Goal: Task Accomplishment & Management: Manage account settings

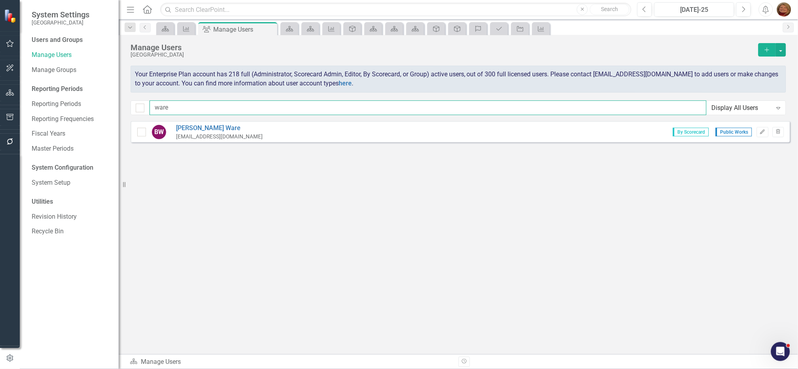
drag, startPoint x: 184, startPoint y: 106, endPoint x: 41, endPoint y: 86, distance: 145.1
click at [48, 89] on div "System Settings Gunnison County Users and Groups Manage Users Manage Groups Rep…" at bounding box center [399, 184] width 798 height 369
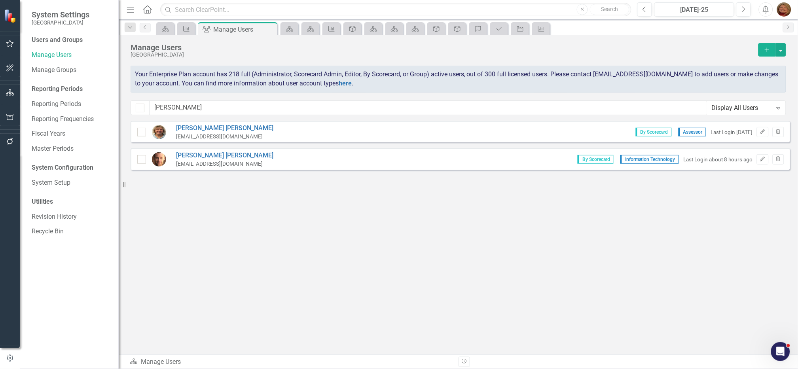
drag, startPoint x: 761, startPoint y: 158, endPoint x: 735, endPoint y: 163, distance: 26.6
click at [762, 158] on icon "Edit" at bounding box center [763, 159] width 6 height 5
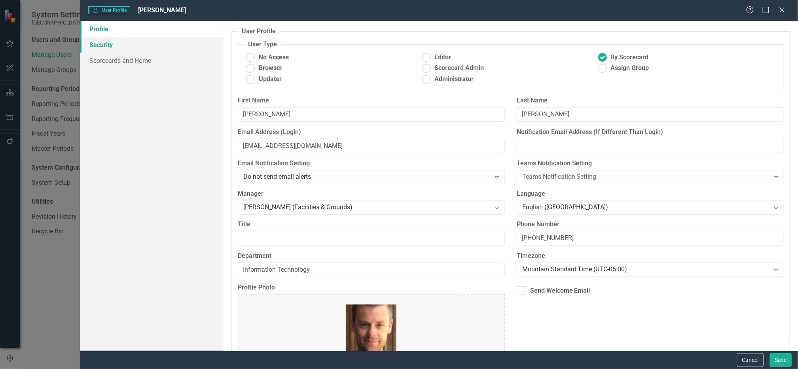
click at [102, 42] on link "Security" at bounding box center [152, 45] width 144 height 16
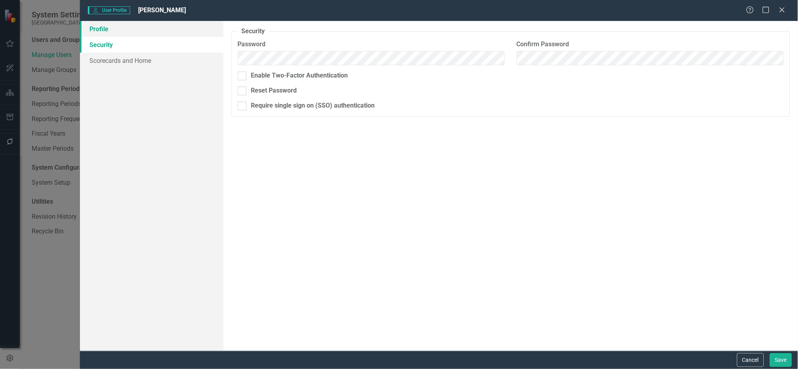
click at [100, 31] on link "Profile" at bounding box center [152, 29] width 144 height 16
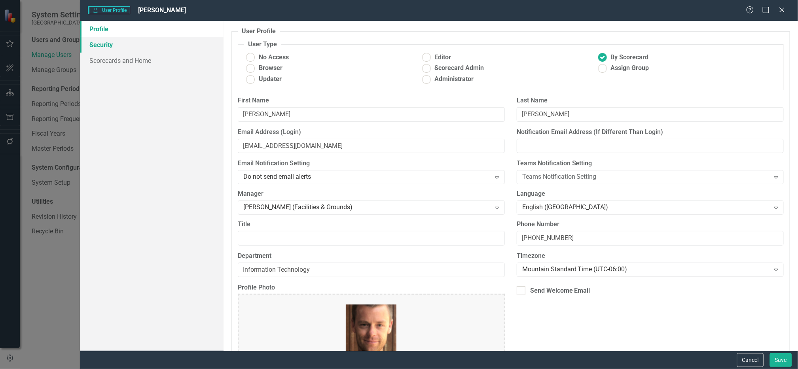
click at [110, 47] on link "Security" at bounding box center [152, 45] width 144 height 16
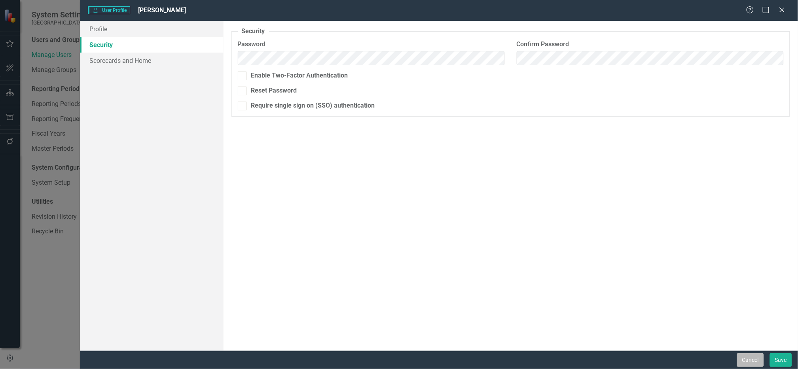
click at [755, 360] on button "Cancel" at bounding box center [750, 360] width 27 height 14
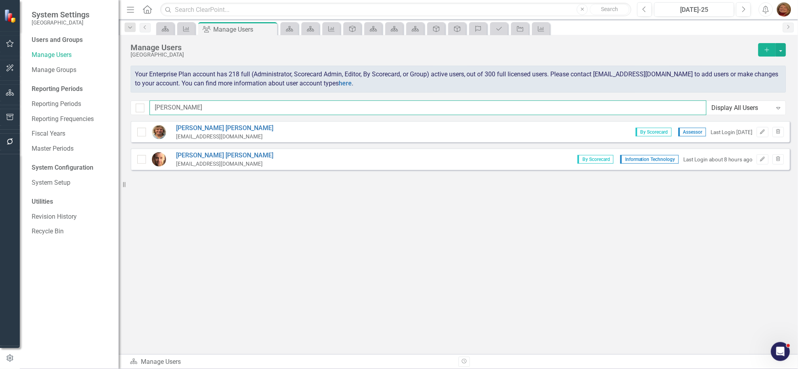
drag, startPoint x: 169, startPoint y: 106, endPoint x: 62, endPoint y: 85, distance: 108.8
click at [63, 89] on div "System Settings Gunnison County Users and Groups Manage Users Manage Groups Rep…" at bounding box center [399, 184] width 798 height 369
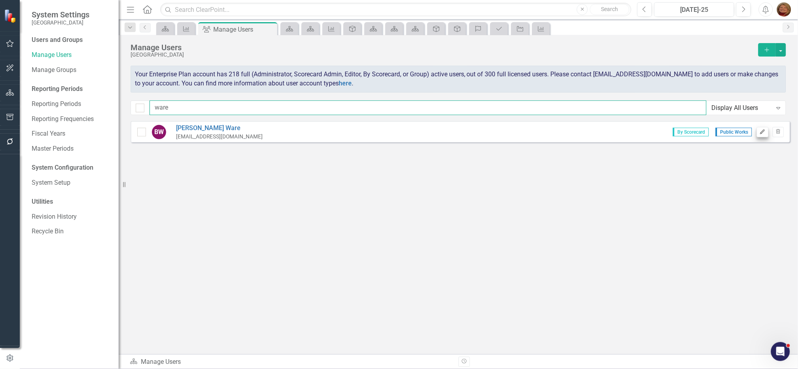
type input "ware"
click at [765, 130] on icon "Edit" at bounding box center [763, 132] width 6 height 5
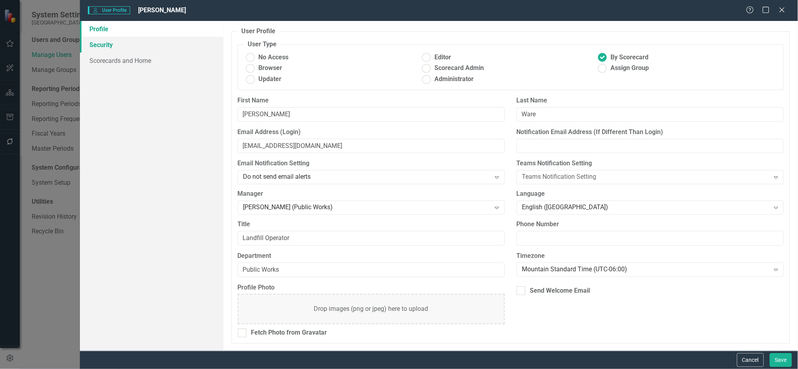
click at [98, 45] on link "Security" at bounding box center [152, 45] width 144 height 16
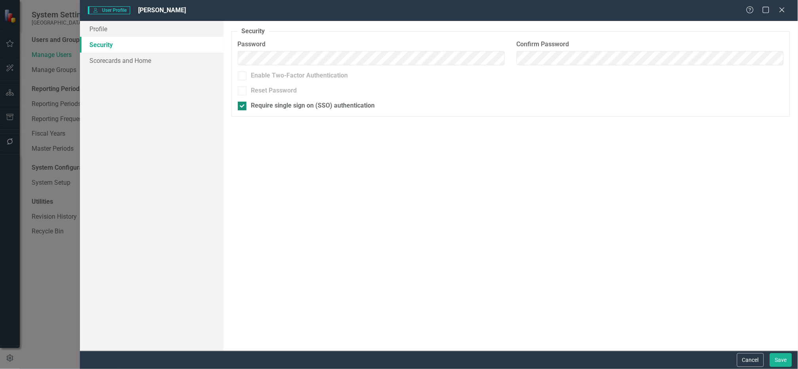
click at [242, 106] on input "Require single sign on (SSO) authentication" at bounding box center [240, 104] width 5 height 5
checkbox input "false"
click at [778, 358] on button "Save" at bounding box center [781, 360] width 22 height 14
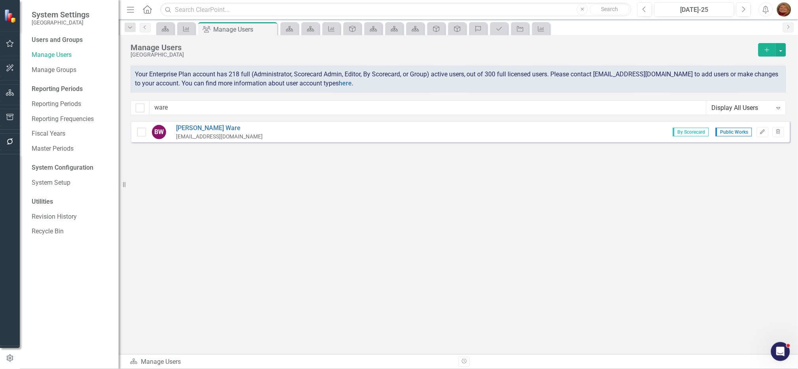
click at [786, 8] on img "button" at bounding box center [784, 9] width 14 height 14
click at [763, 110] on link "Logout Log Out" at bounding box center [760, 114] width 63 height 15
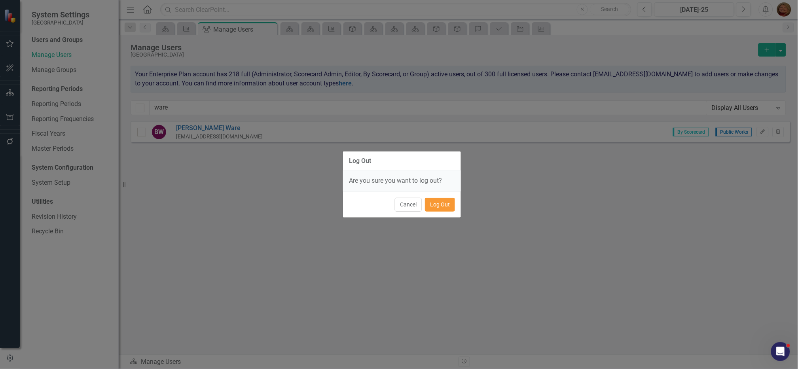
click at [434, 202] on button "Log Out" at bounding box center [440, 205] width 30 height 14
